Goal: Task Accomplishment & Management: Complete application form

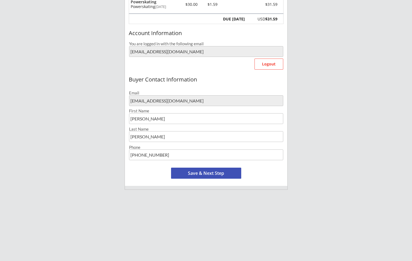
scroll to position [88, 0]
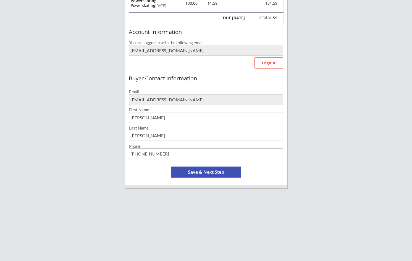
click at [210, 167] on button "Save & Next Step" at bounding box center [206, 172] width 70 height 11
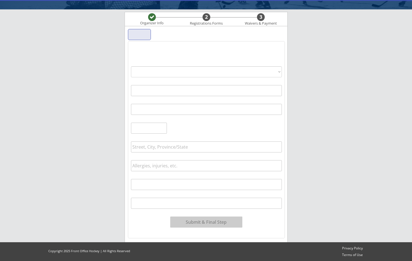
scroll to position [34, 0]
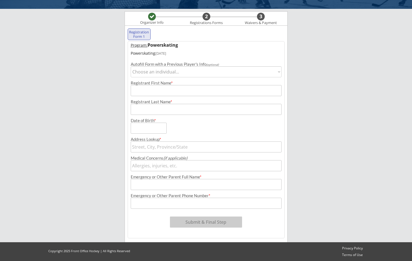
select select ""1348695171700984260__LOOKUP__1718077167305x200214546424266750""
type input "Easton"
type input "[PERSON_NAME]"
type input "[DATE]"
type input "[STREET_ADDRESS][PERSON_NAME]"
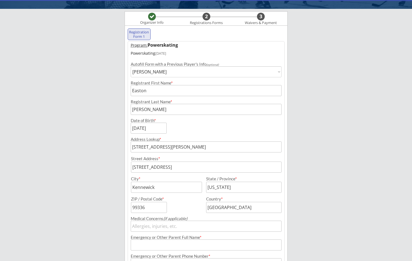
type input "N/A"
type input "[PERSON_NAME]"
type input "[PHONE_NUMBER]"
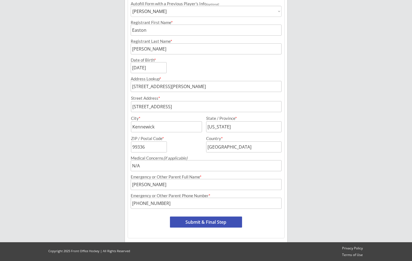
scroll to position [95, 0]
click at [230, 222] on button "Submit & Final Step" at bounding box center [206, 222] width 72 height 11
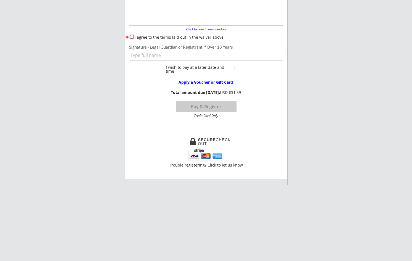
scroll to position [45, 0]
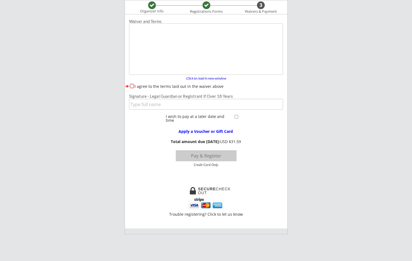
click at [152, 105] on input "input" at bounding box center [206, 104] width 154 height 11
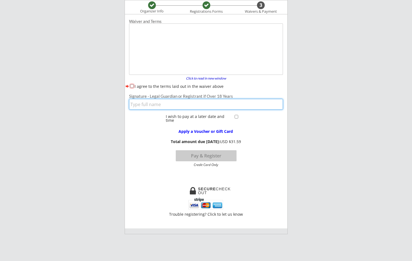
type input "[PERSON_NAME]"
